Goal: Transaction & Acquisition: Purchase product/service

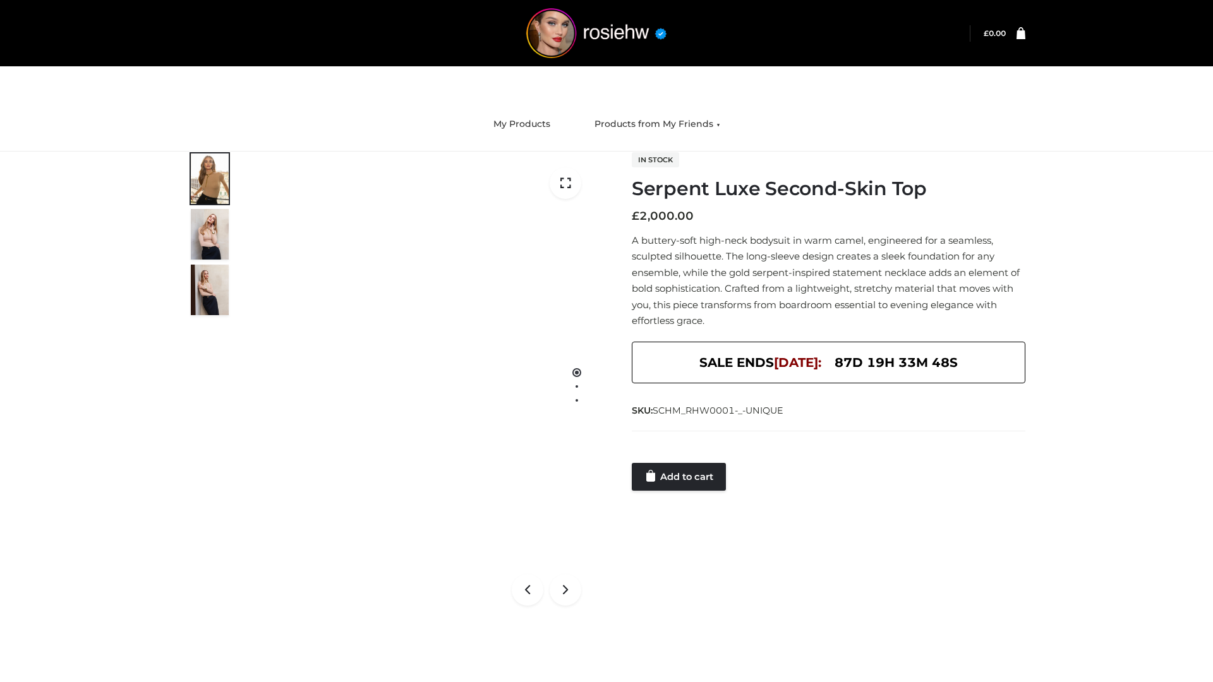
click at [680, 477] on link "Add to cart" at bounding box center [679, 477] width 94 height 28
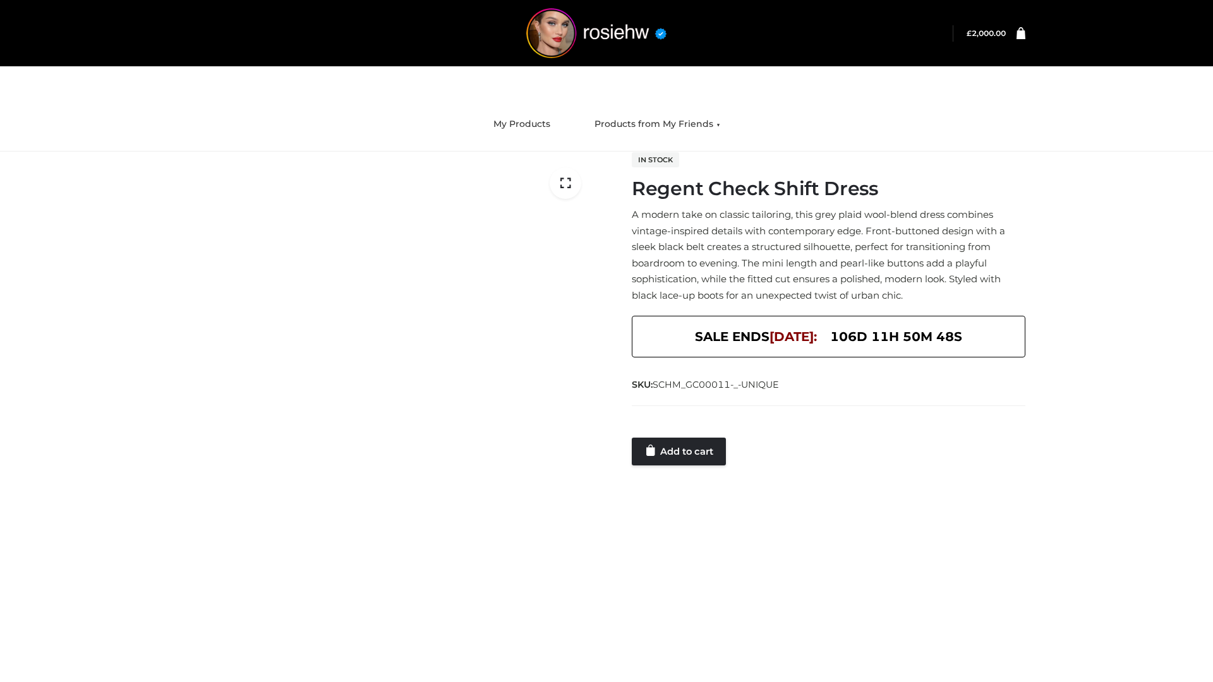
click at [680, 451] on link "Add to cart" at bounding box center [679, 452] width 94 height 28
